Goal: Find specific page/section: Find specific page/section

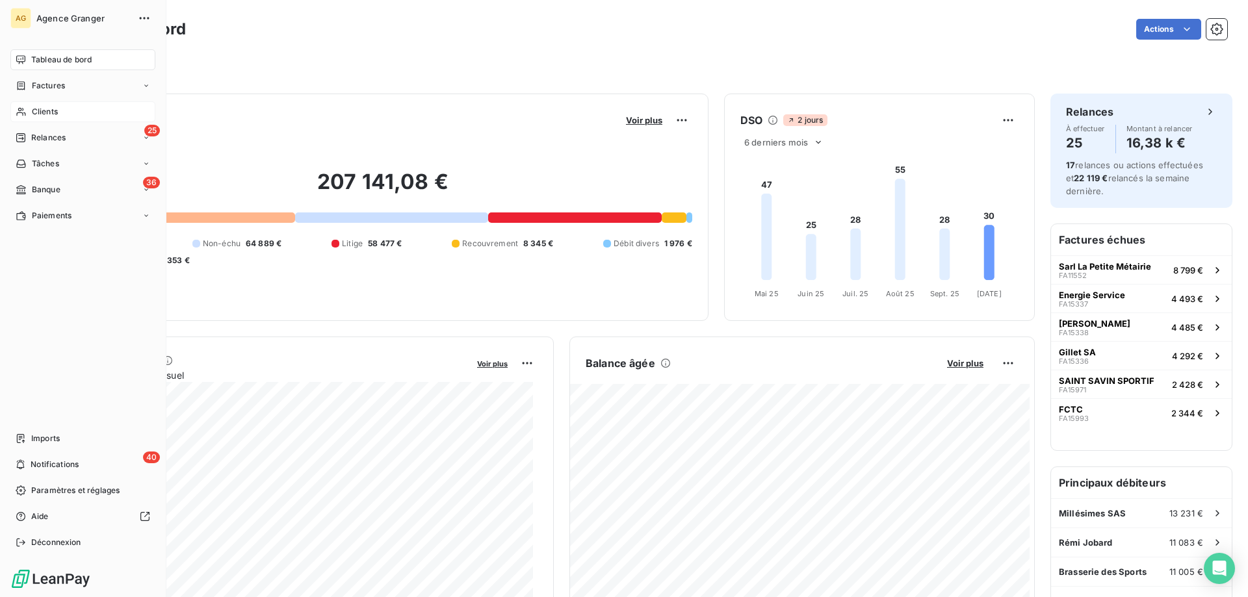
click at [44, 103] on div "Clients" at bounding box center [82, 111] width 145 height 21
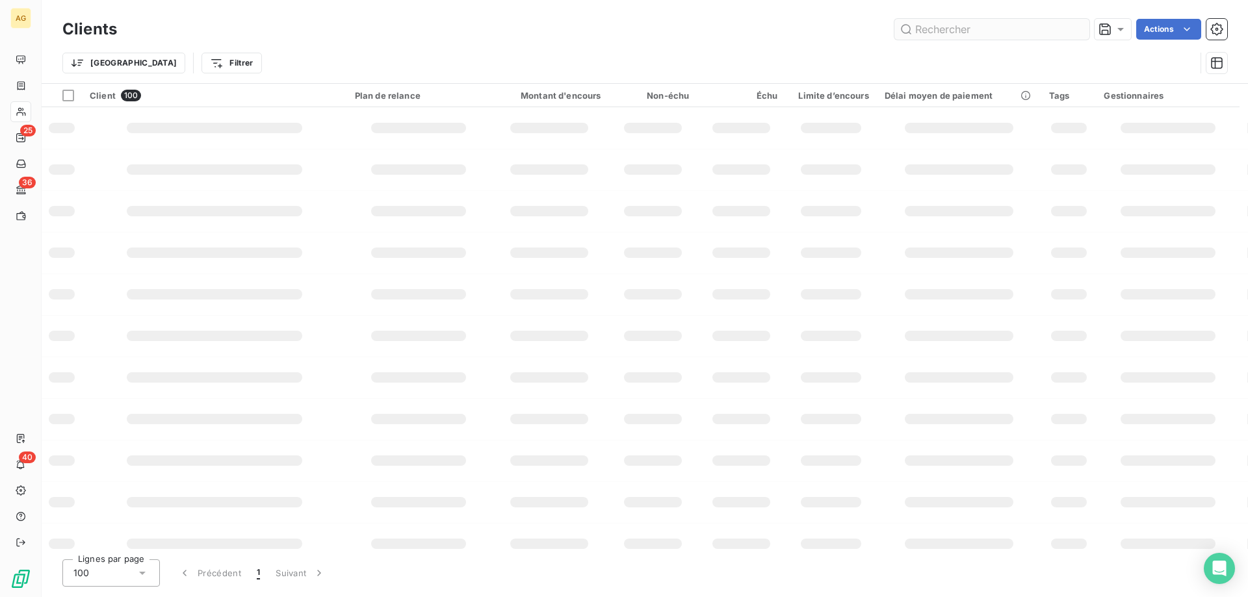
click at [1035, 36] on input "text" at bounding box center [991, 29] width 195 height 21
type input "milles"
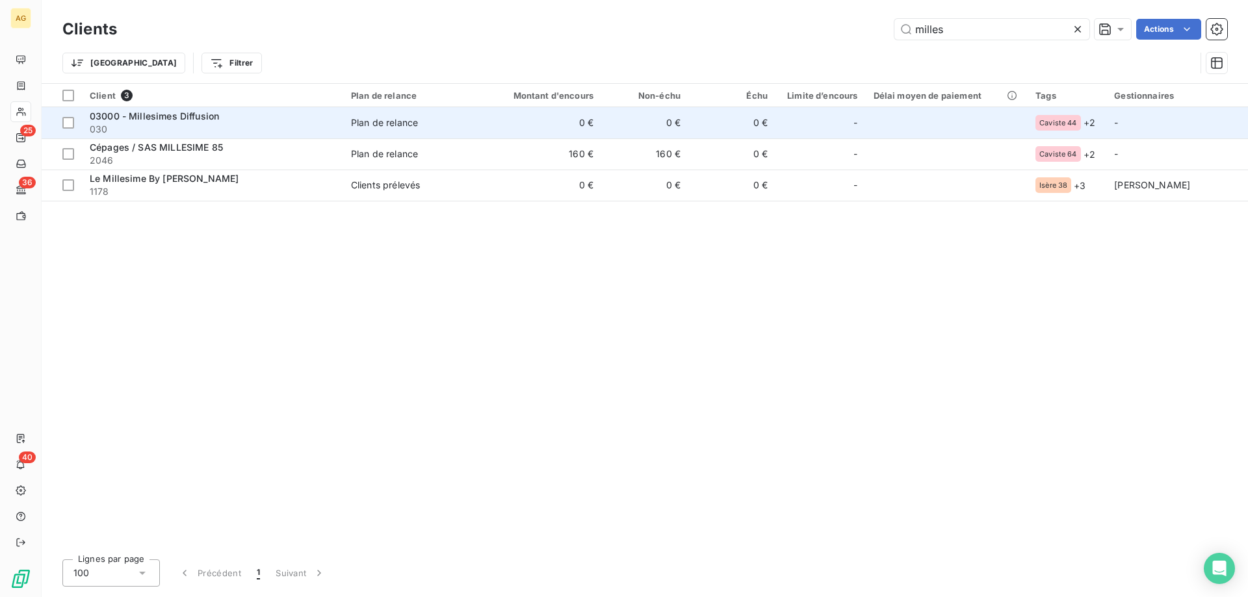
click at [249, 129] on span "030" at bounding box center [213, 129] width 246 height 13
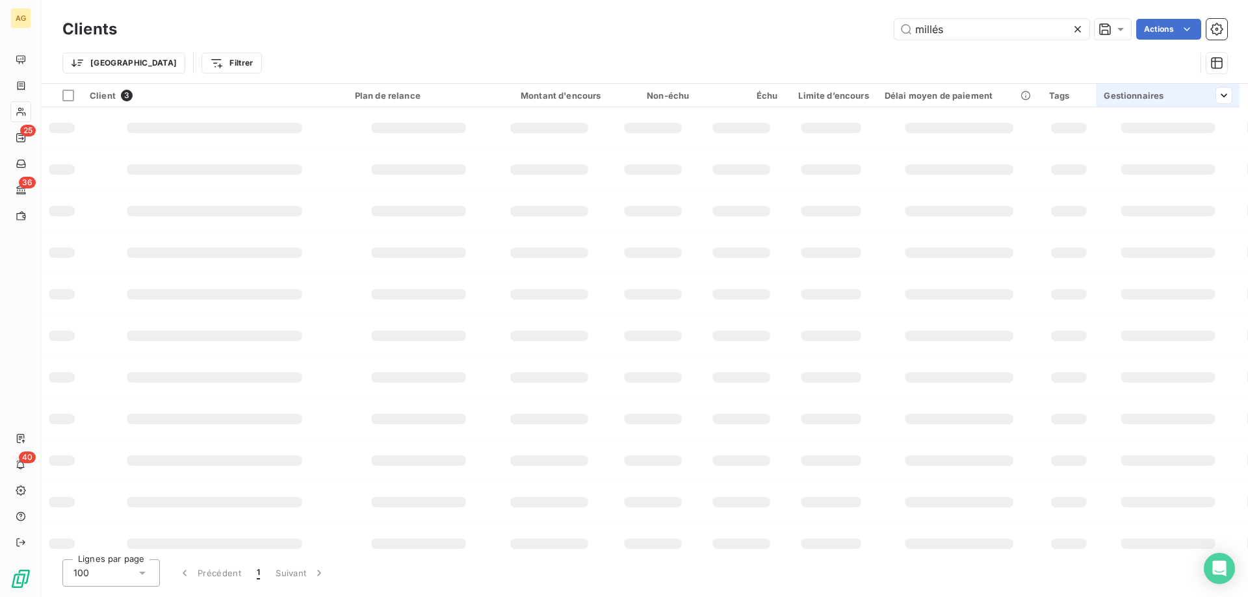
type input "millés"
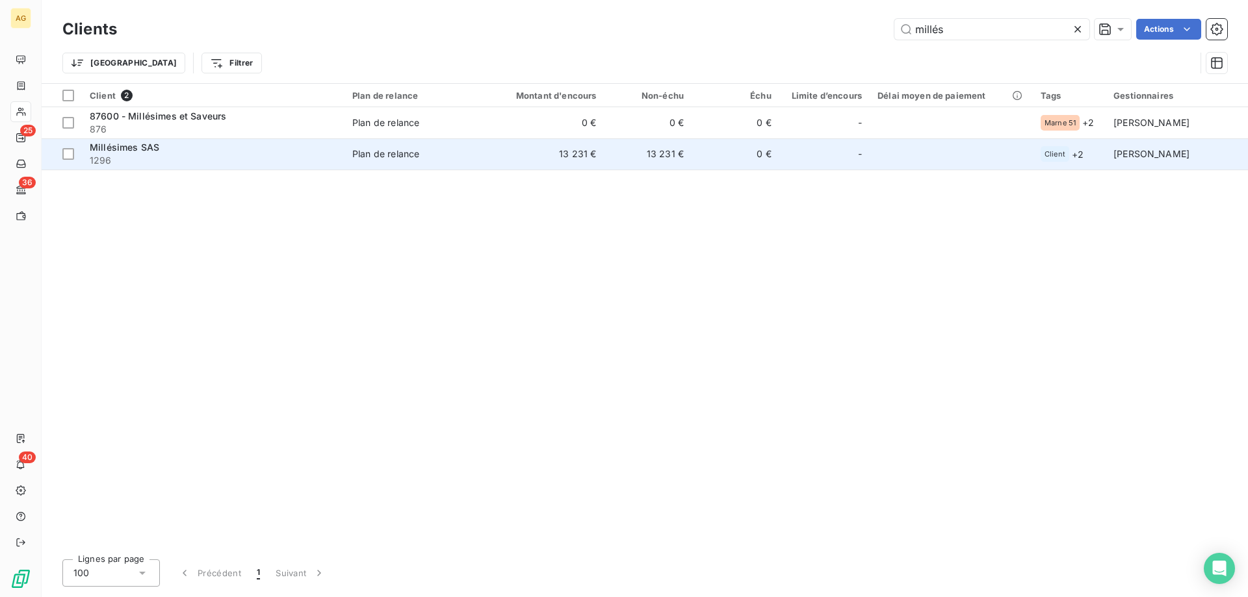
click at [343, 165] on td "Millésimes SAS 1296" at bounding box center [213, 153] width 263 height 31
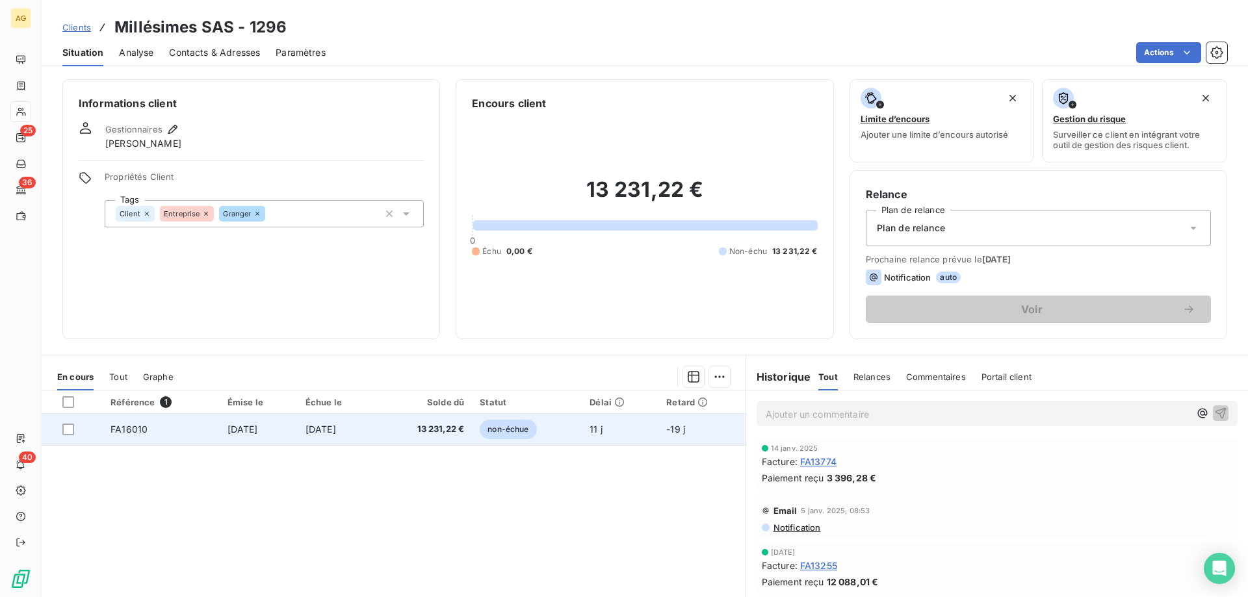
click at [224, 419] on td "[DATE]" at bounding box center [259, 429] width 78 height 31
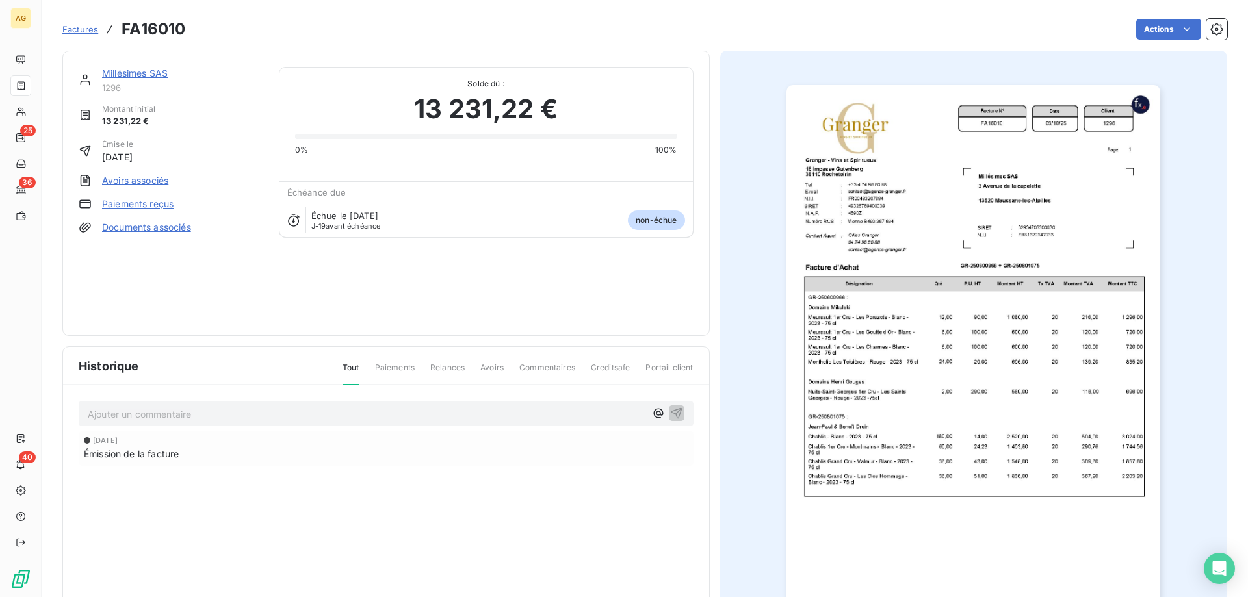
click at [877, 286] on img "button" at bounding box center [974, 349] width 374 height 529
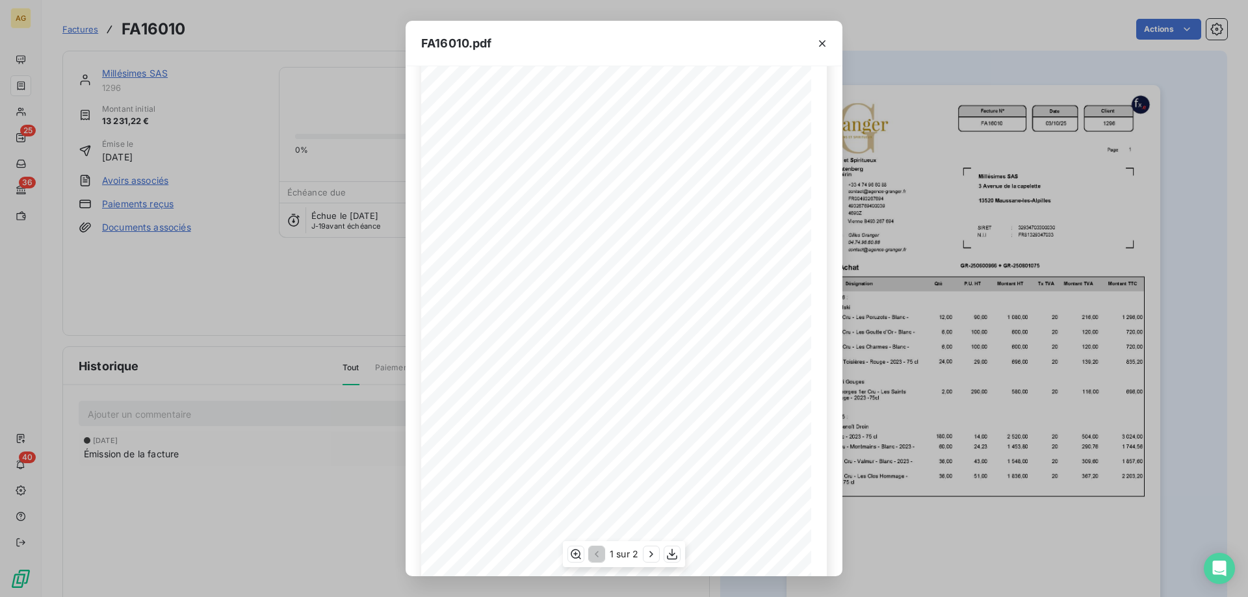
scroll to position [72, 0]
click at [283, 86] on div "FA16010.pdf Facture N° Client FR00493267694 FA16010 [DATE] 1296 Date N.I.I. Gra…" at bounding box center [624, 298] width 1248 height 597
